Goal: Entertainment & Leisure: Consume media (video, audio)

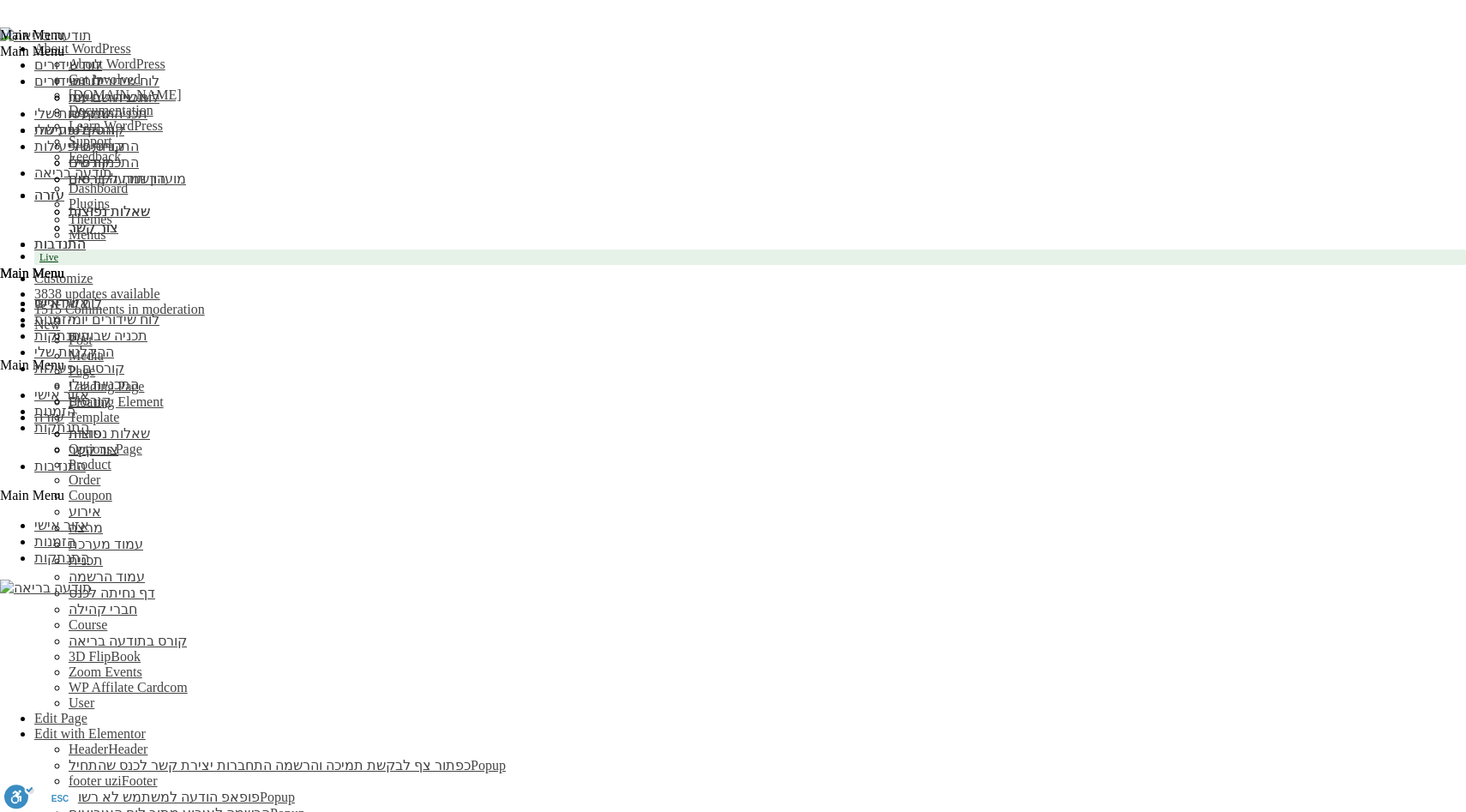
click at [146, 726] on span "Edit with Elementor" at bounding box center [90, 732] width 112 height 14
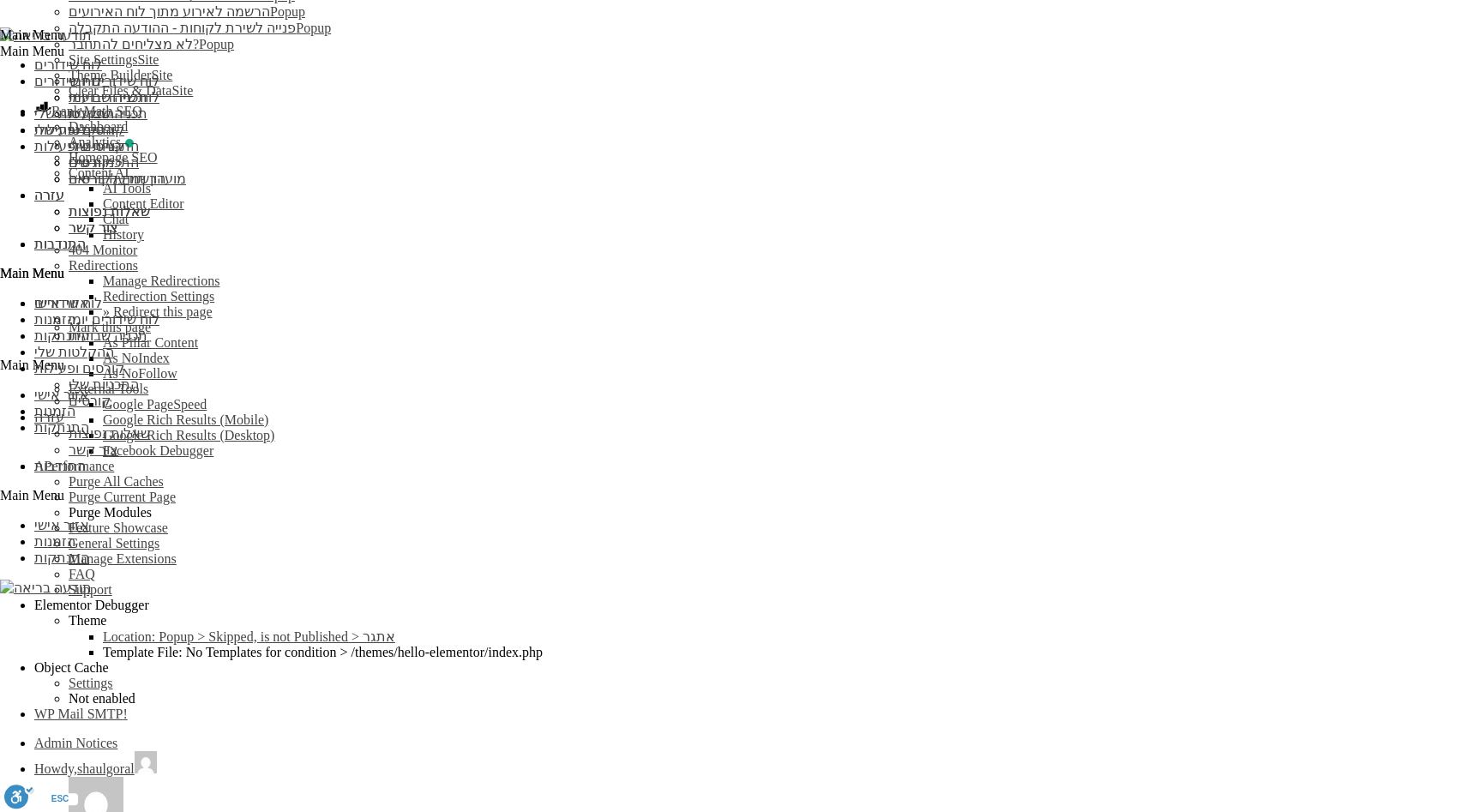
scroll to position [1302, 0]
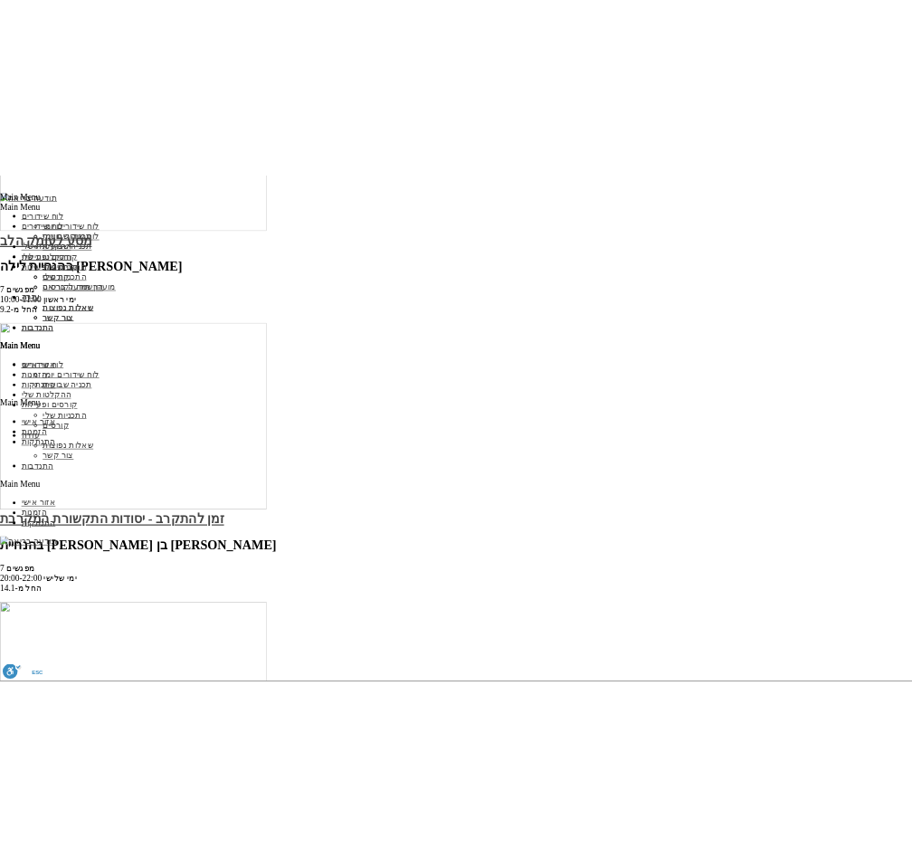
scroll to position [4938, 0]
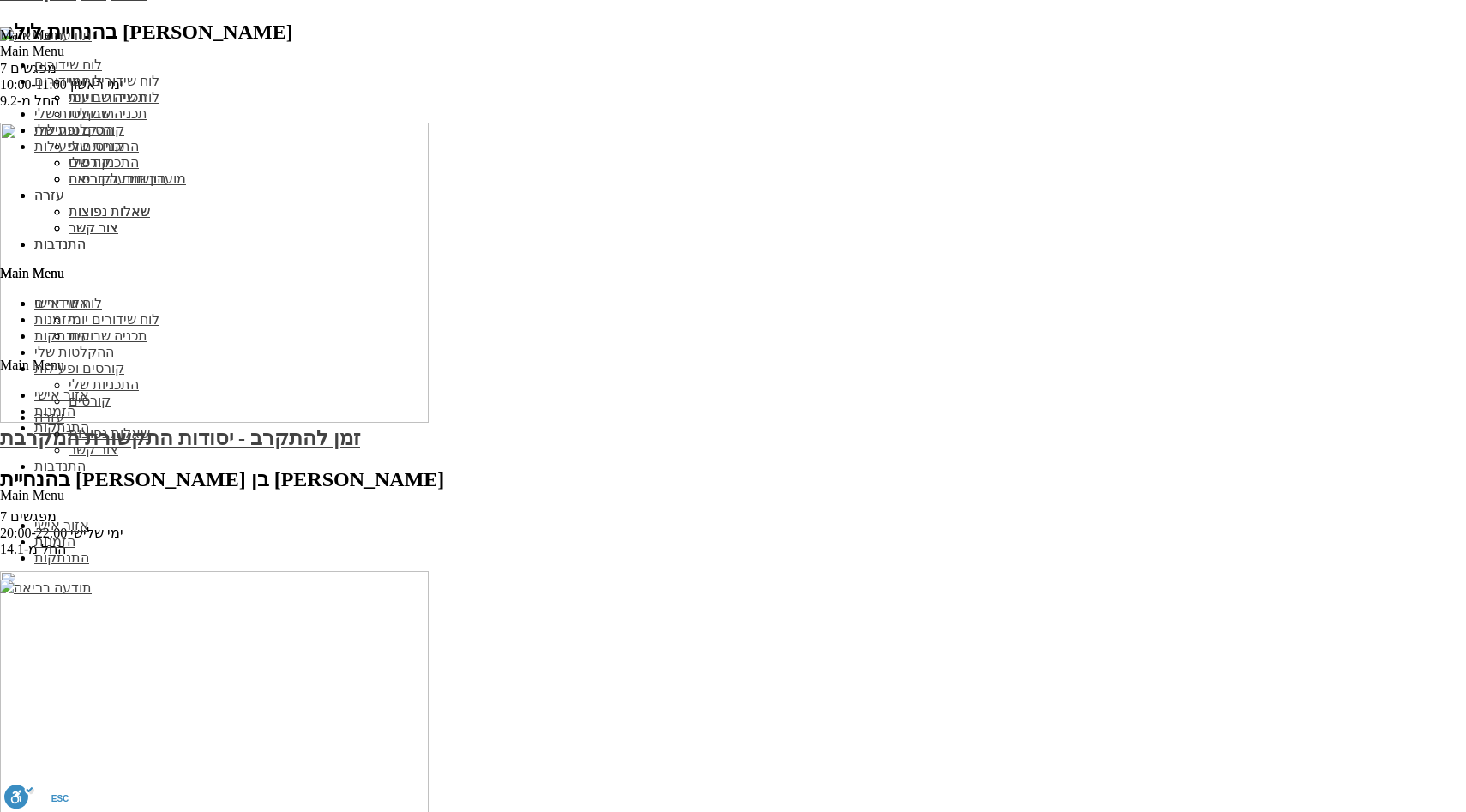
type input "0.938794"
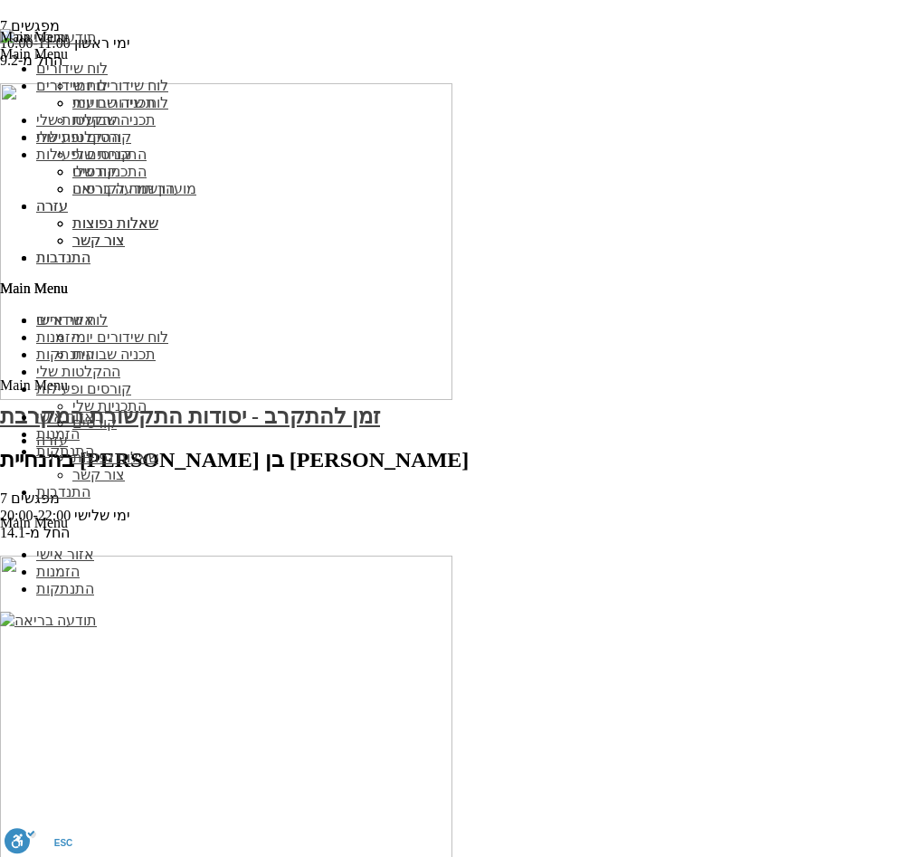
type input "1.703178"
